Goal: Information Seeking & Learning: Check status

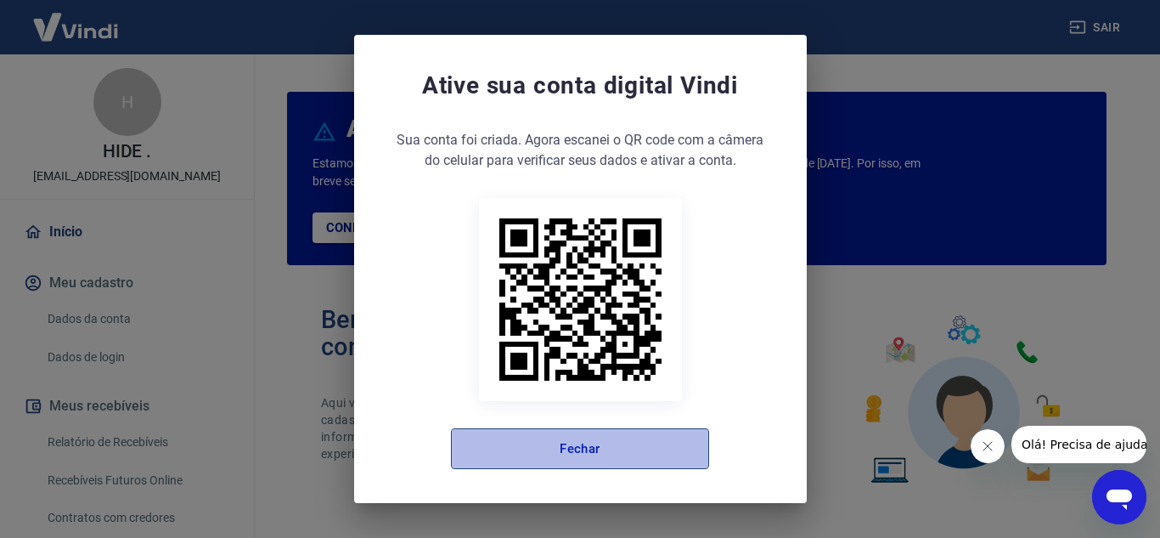
click at [547, 448] on button "Fechar" at bounding box center [580, 448] width 258 height 41
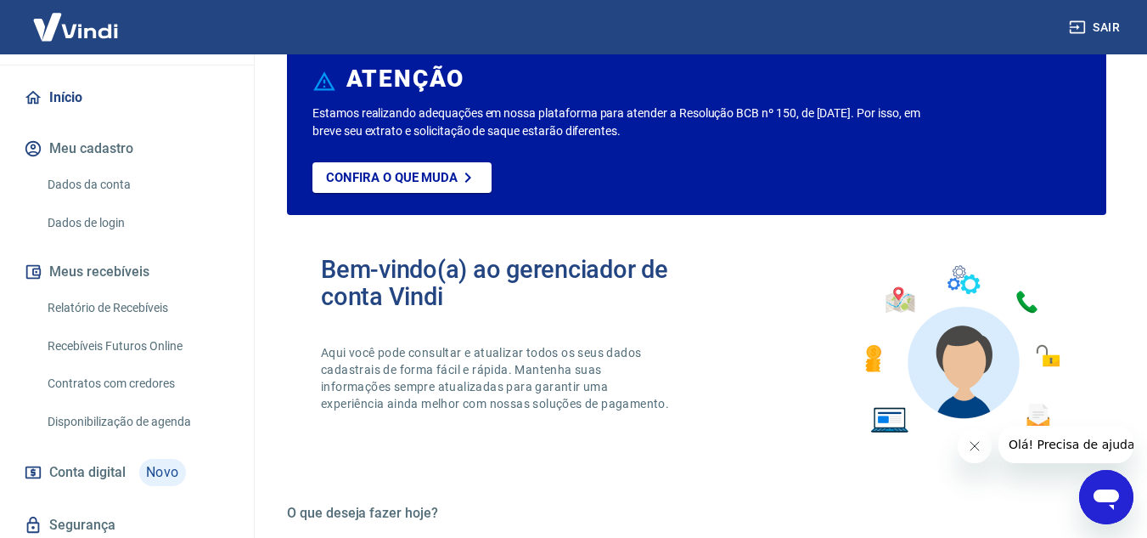
scroll to position [138, 0]
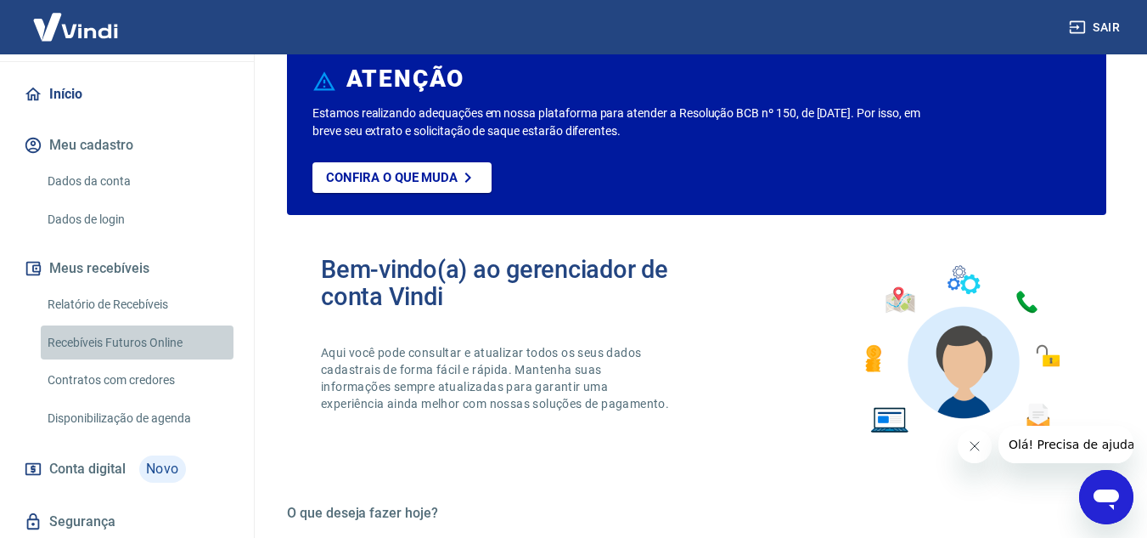
click at [161, 339] on link "Recebíveis Futuros Online" at bounding box center [137, 342] width 193 height 35
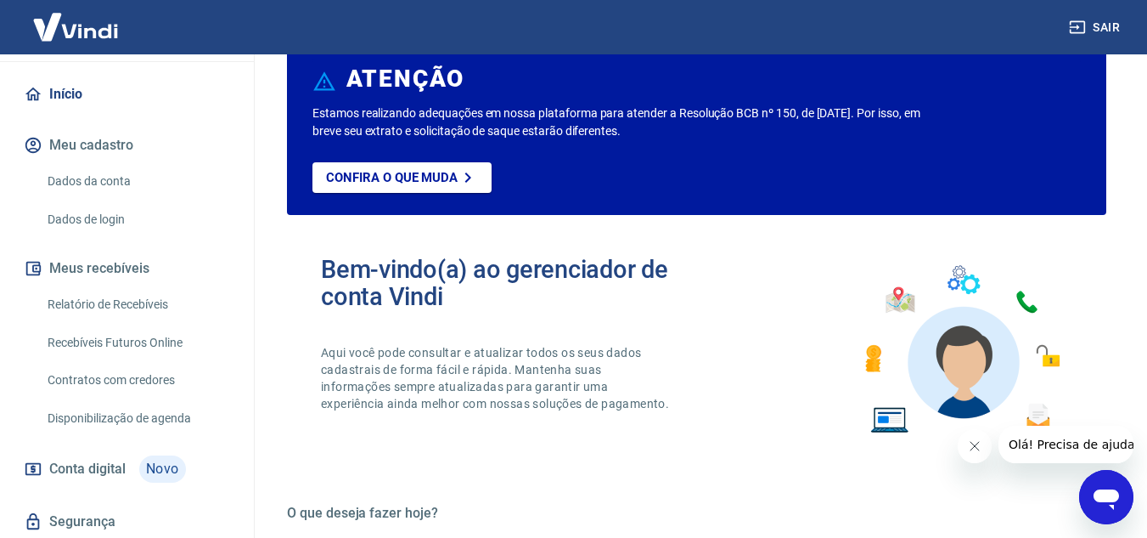
scroll to position [191, 0]
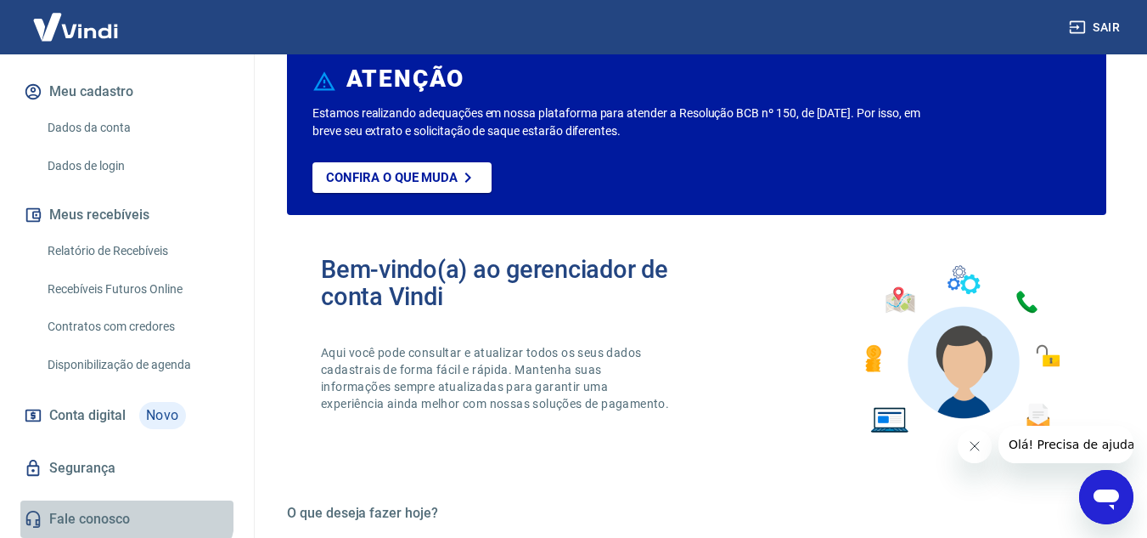
click at [126, 507] on link "Fale conosco" at bounding box center [126, 518] width 213 height 37
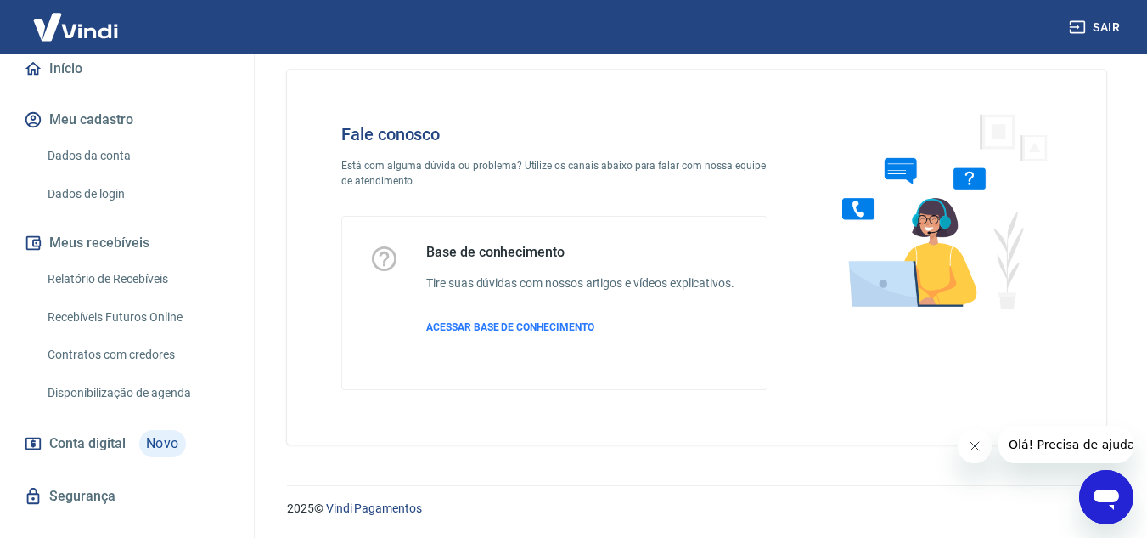
scroll to position [164, 0]
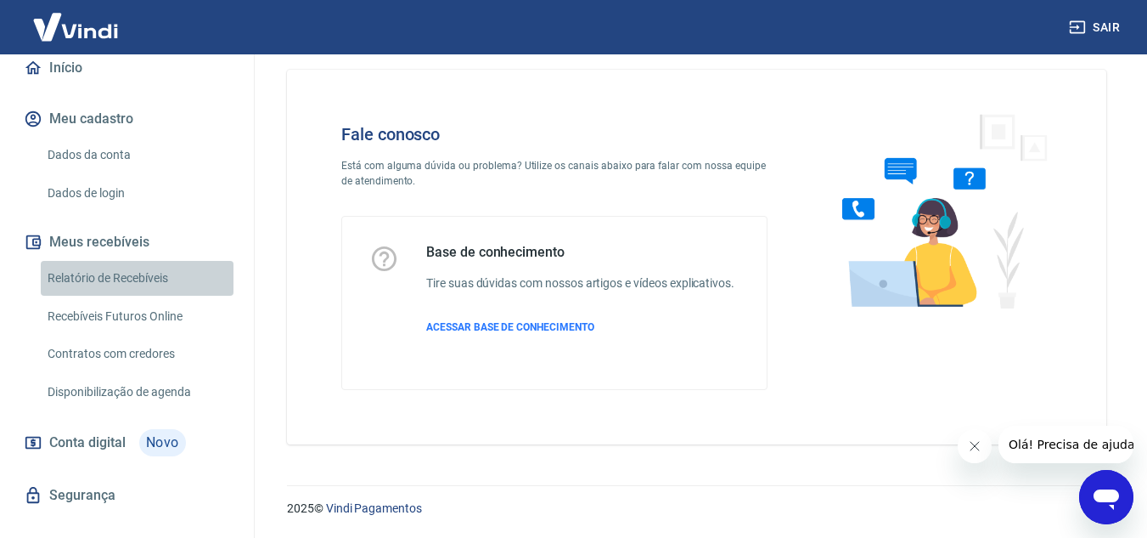
click at [143, 278] on link "Relatório de Recebíveis" at bounding box center [137, 278] width 193 height 35
